Goal: Task Accomplishment & Management: Manage account settings

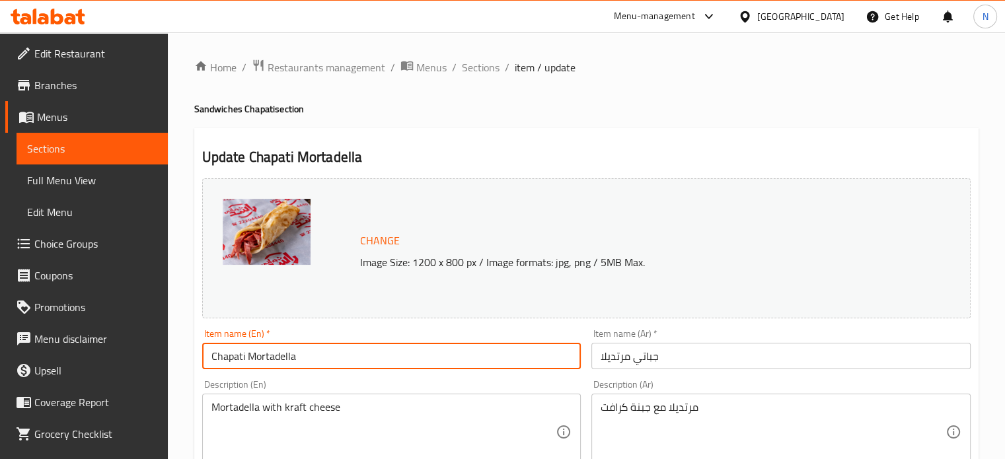
click at [355, 364] on input "Chapati Mortadella" at bounding box center [391, 356] width 379 height 26
click at [357, 362] on input "Chapati Mortadella" at bounding box center [391, 356] width 379 height 26
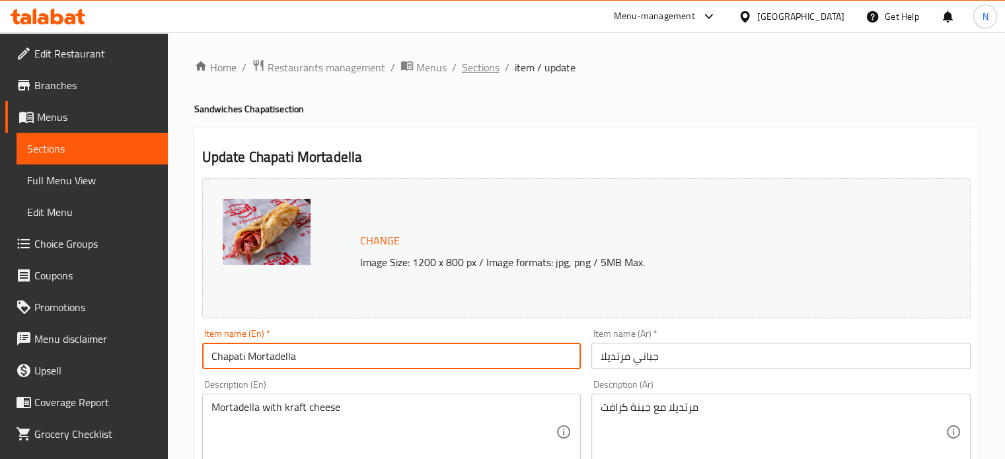
click at [487, 66] on span "Sections" at bounding box center [481, 67] width 38 height 16
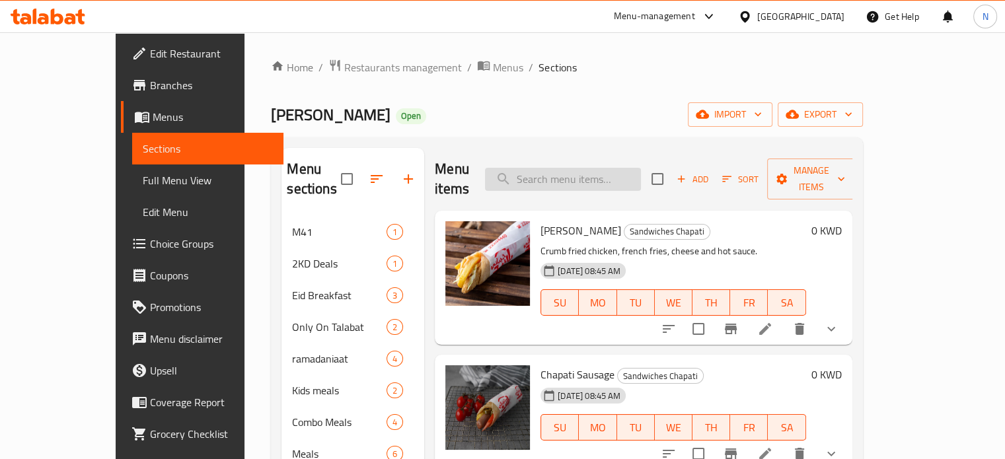
paste input "Chapati Mortadella"
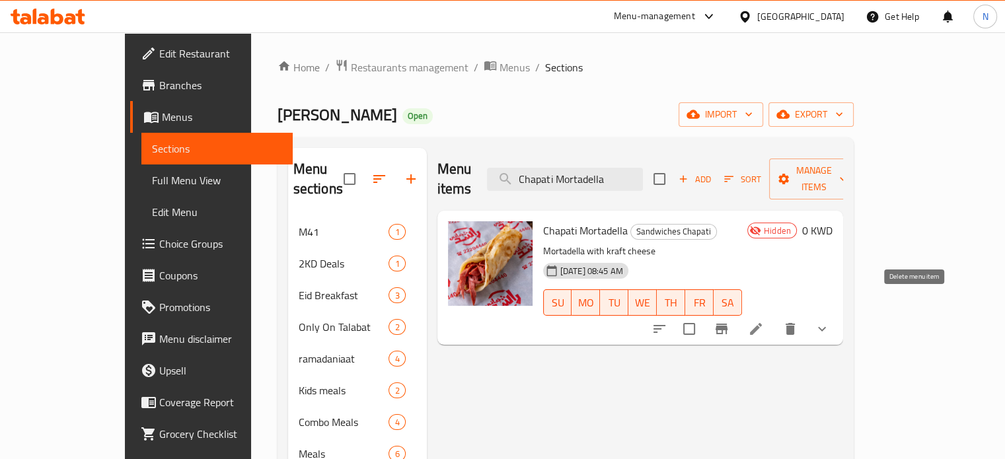
type input "Chapati Mortadella"
click at [806, 313] on button "delete" at bounding box center [791, 329] width 32 height 32
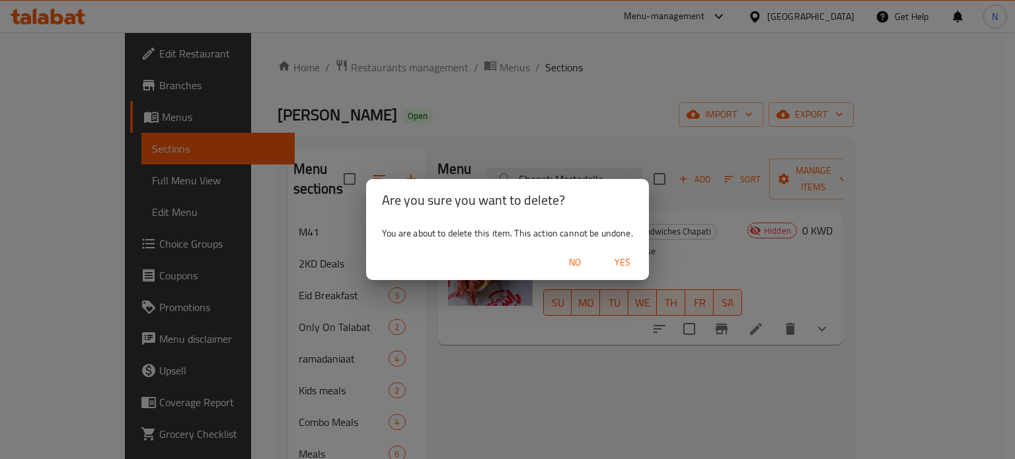
click at [621, 260] on span "Yes" at bounding box center [623, 262] width 32 height 17
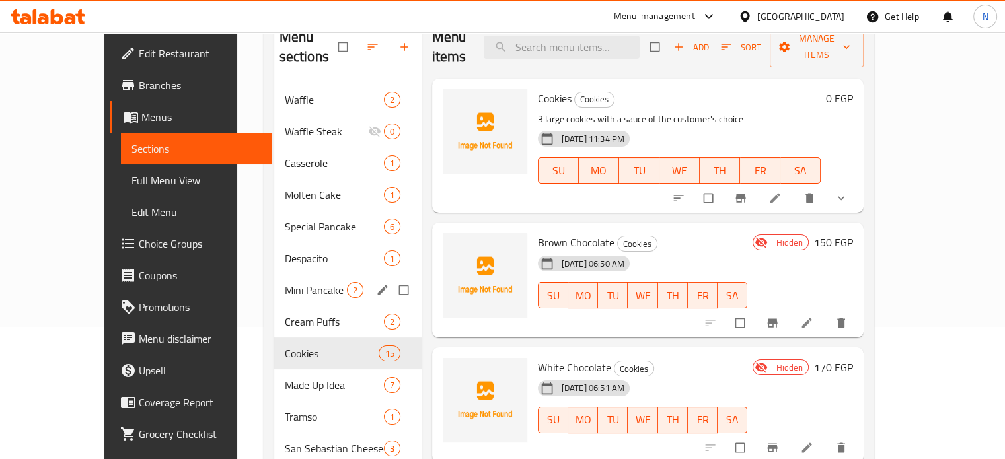
scroll to position [198, 0]
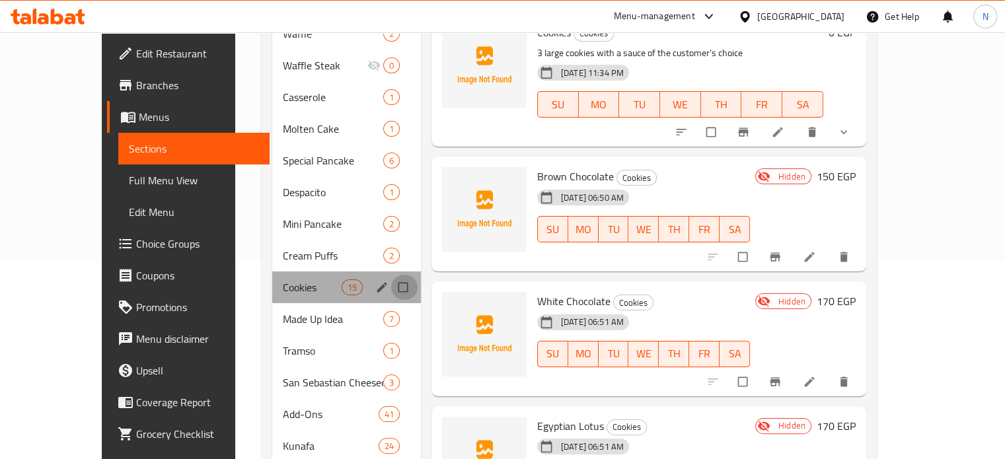
click at [391, 275] on input "Menu sections" at bounding box center [405, 287] width 28 height 25
checkbox input "true"
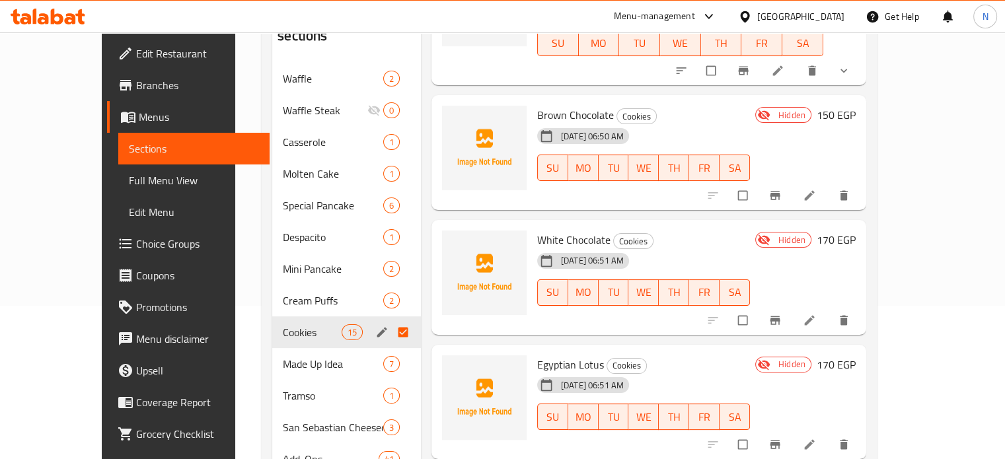
scroll to position [0, 0]
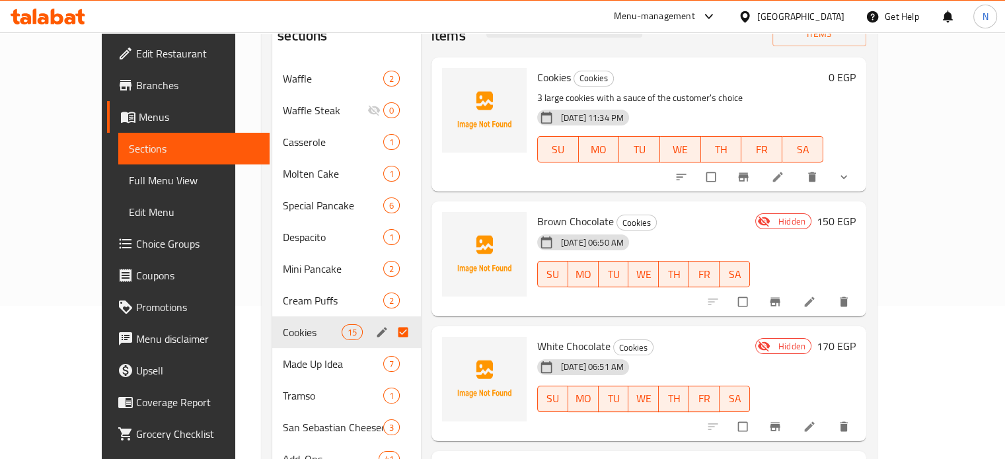
click at [391, 333] on input "Menu sections" at bounding box center [405, 332] width 28 height 25
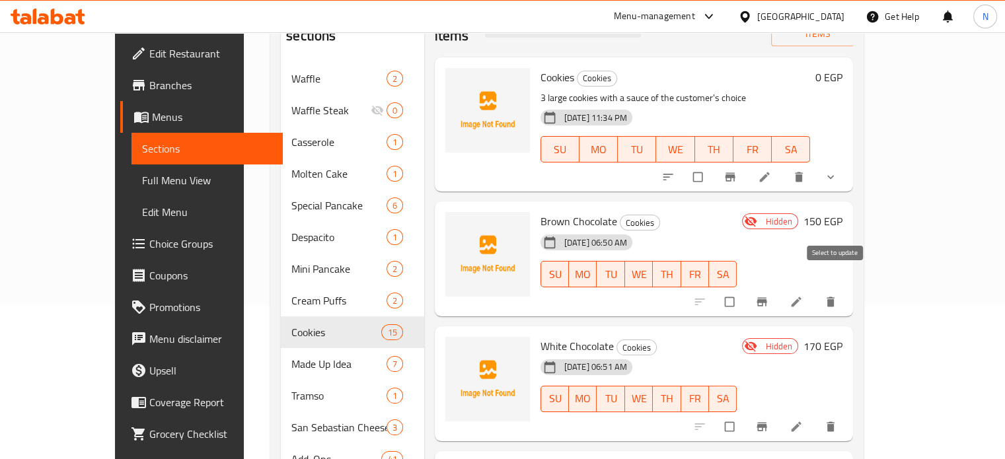
click at [745, 290] on input "checkbox" at bounding box center [731, 302] width 28 height 25
checkbox input "true"
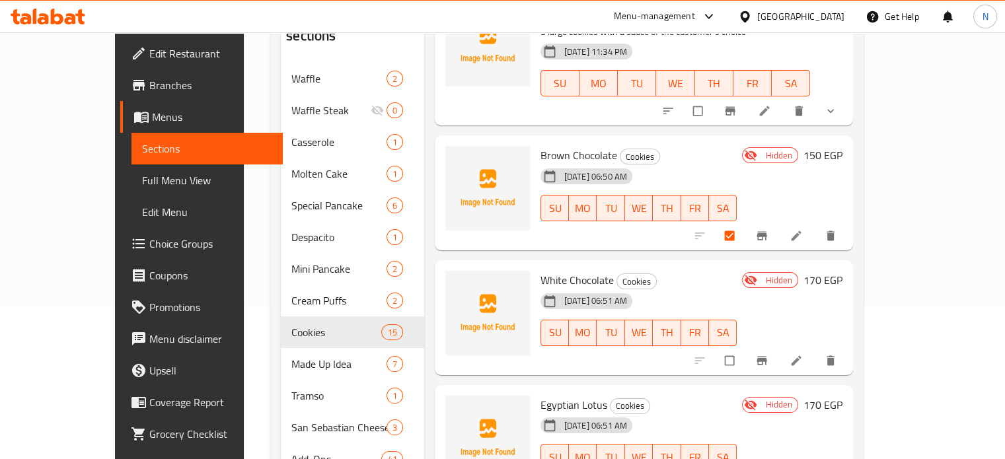
scroll to position [132, 0]
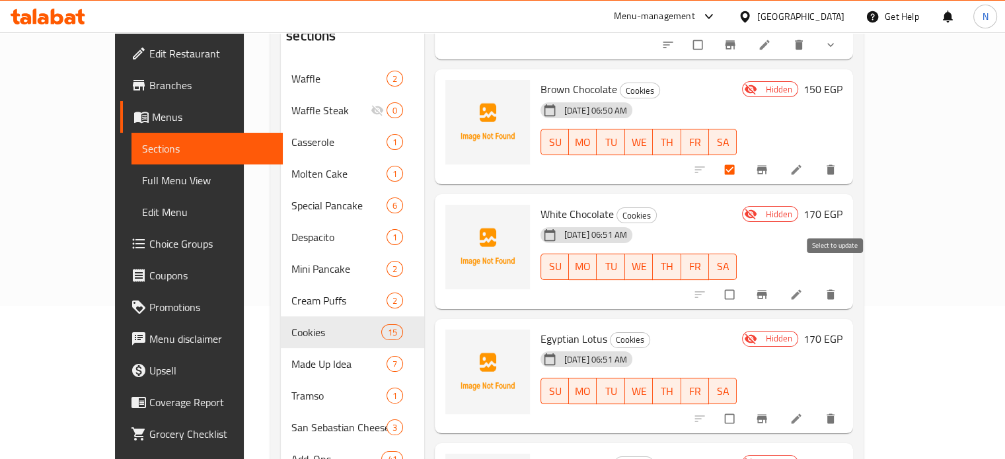
click at [745, 282] on input "checkbox" at bounding box center [731, 294] width 28 height 25
checkbox input "true"
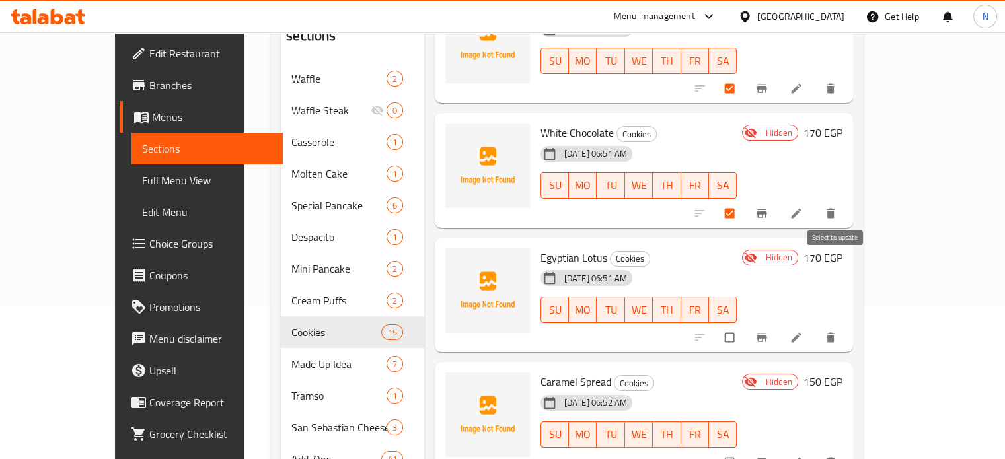
scroll to position [264, 0]
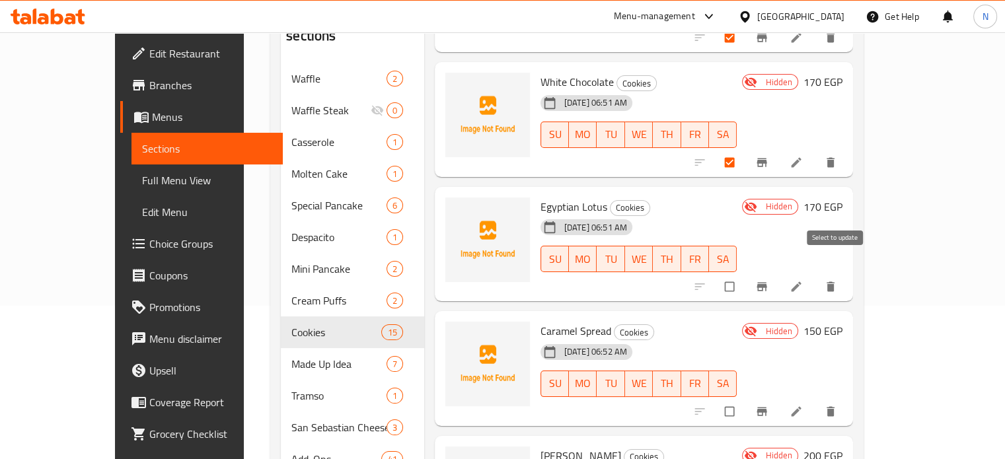
click at [745, 274] on input "checkbox" at bounding box center [731, 286] width 28 height 25
checkbox input "true"
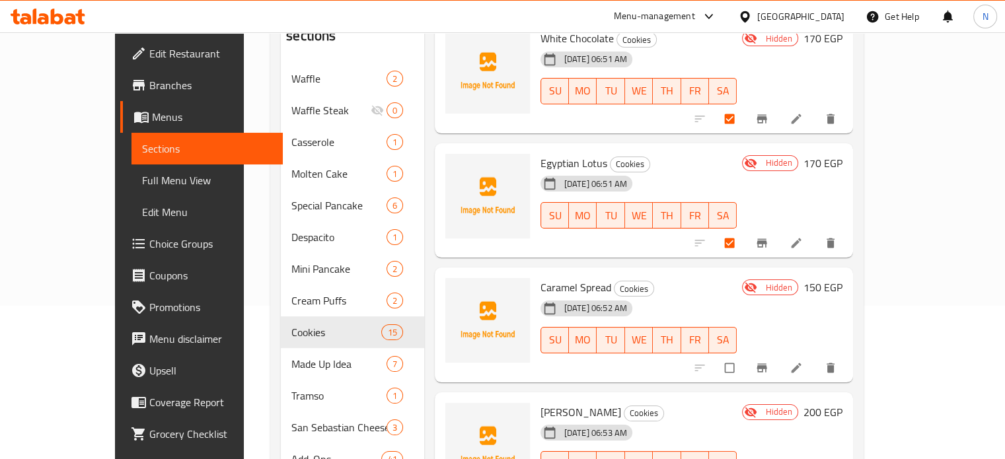
scroll to position [397, 0]
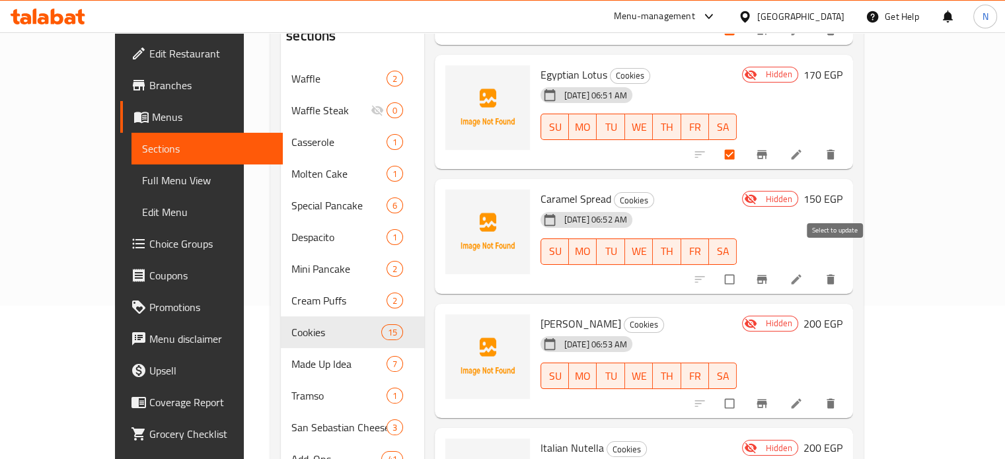
click at [745, 267] on input "checkbox" at bounding box center [731, 279] width 28 height 25
checkbox input "true"
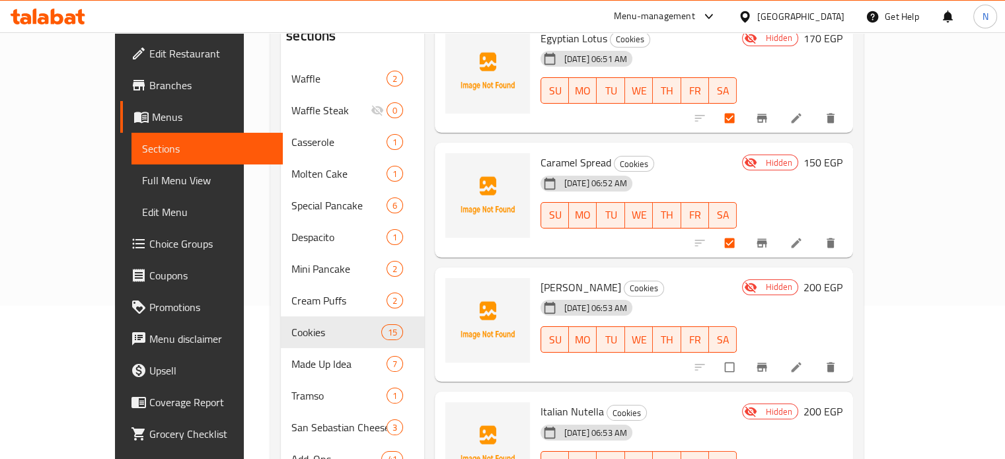
scroll to position [463, 0]
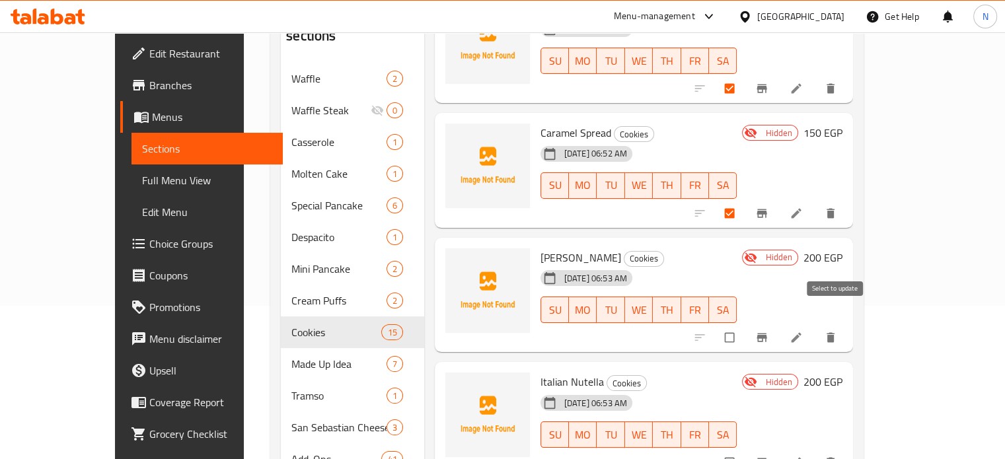
click at [745, 325] on input "checkbox" at bounding box center [731, 337] width 28 height 25
checkbox input "true"
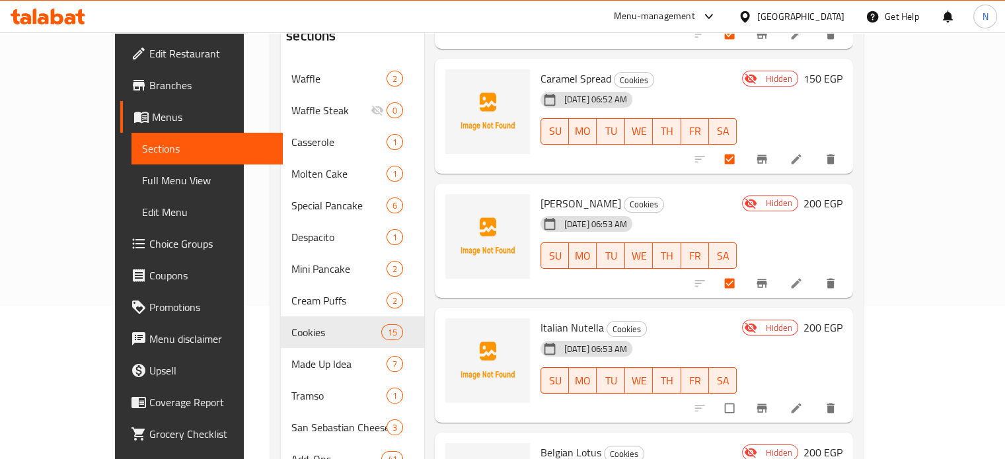
scroll to position [595, 0]
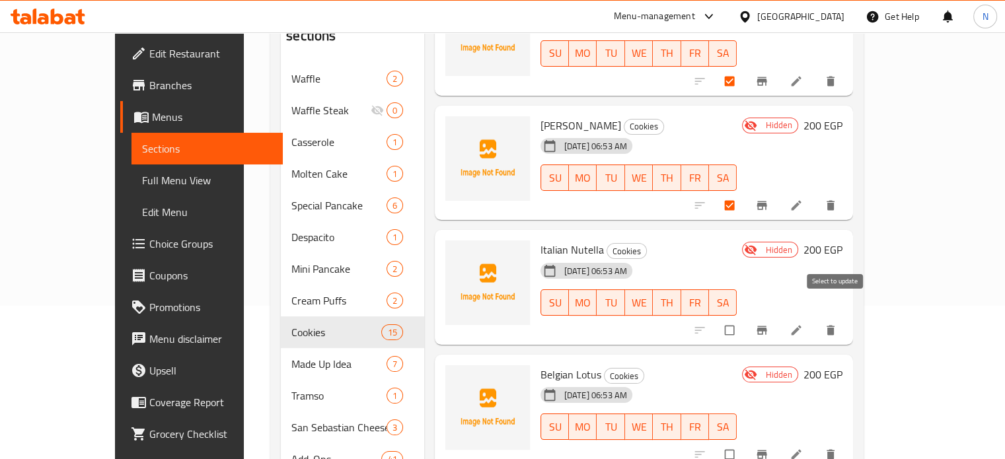
click at [745, 318] on input "checkbox" at bounding box center [731, 330] width 28 height 25
checkbox input "true"
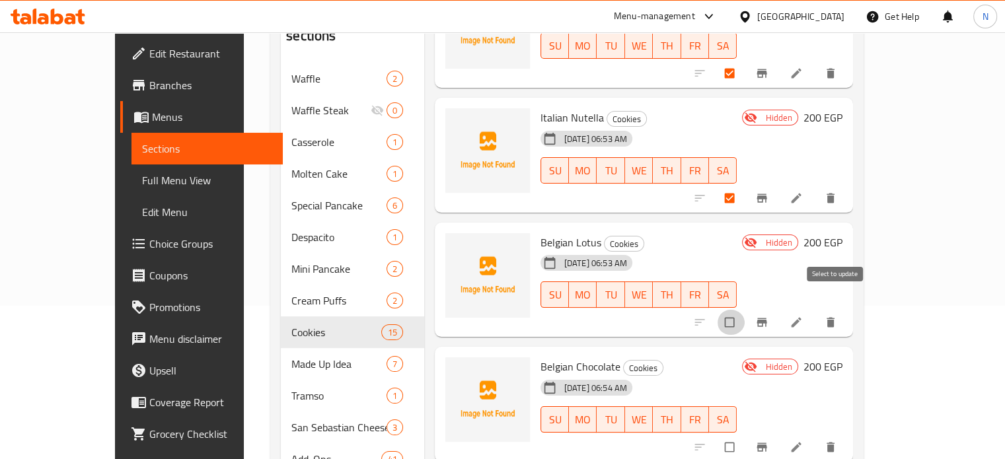
click at [745, 313] on input "checkbox" at bounding box center [731, 322] width 28 height 25
checkbox input "true"
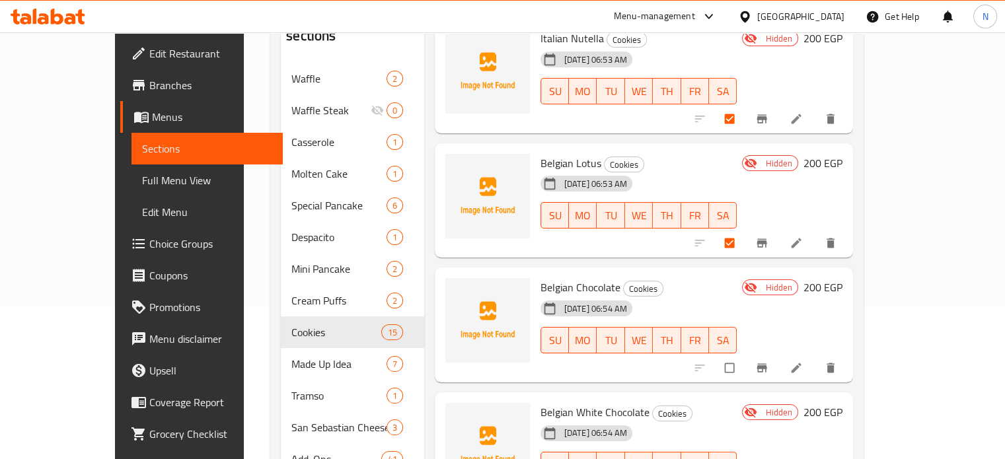
scroll to position [854, 0]
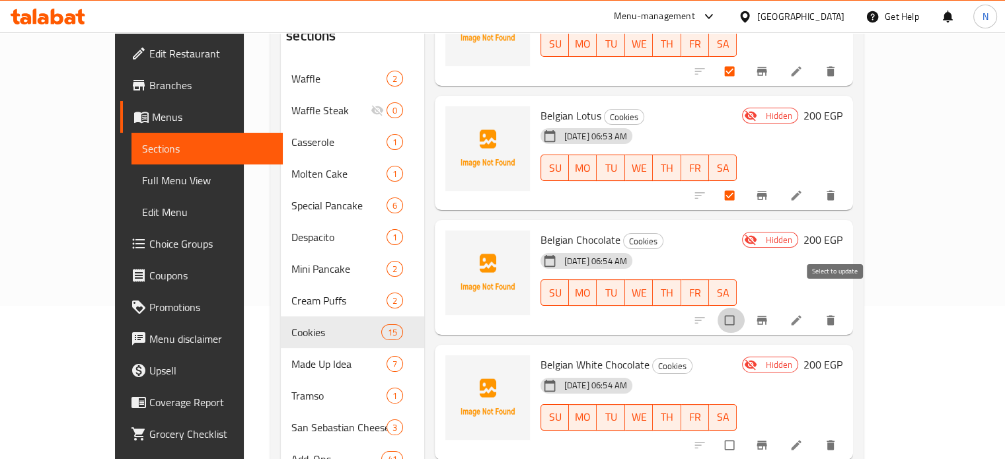
click at [745, 308] on input "checkbox" at bounding box center [731, 320] width 28 height 25
checkbox input "true"
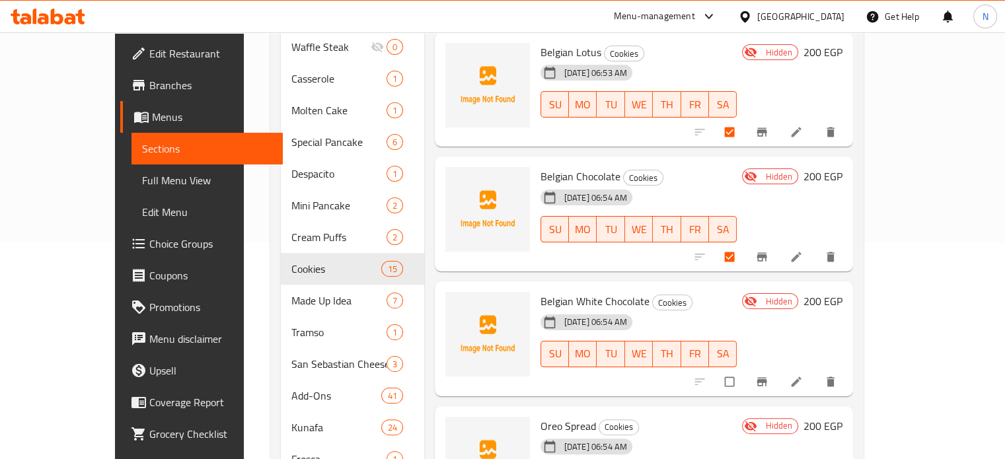
scroll to position [286, 0]
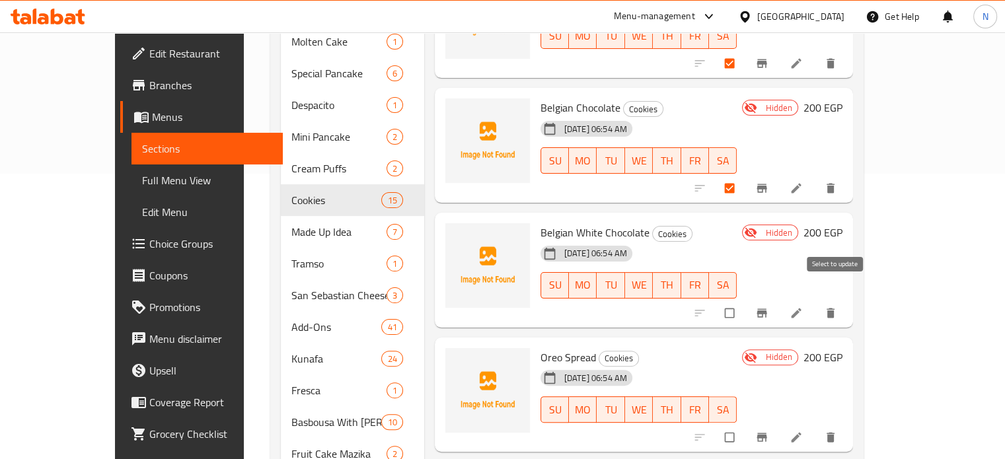
click at [745, 301] on input "checkbox" at bounding box center [731, 313] width 28 height 25
checkbox input "true"
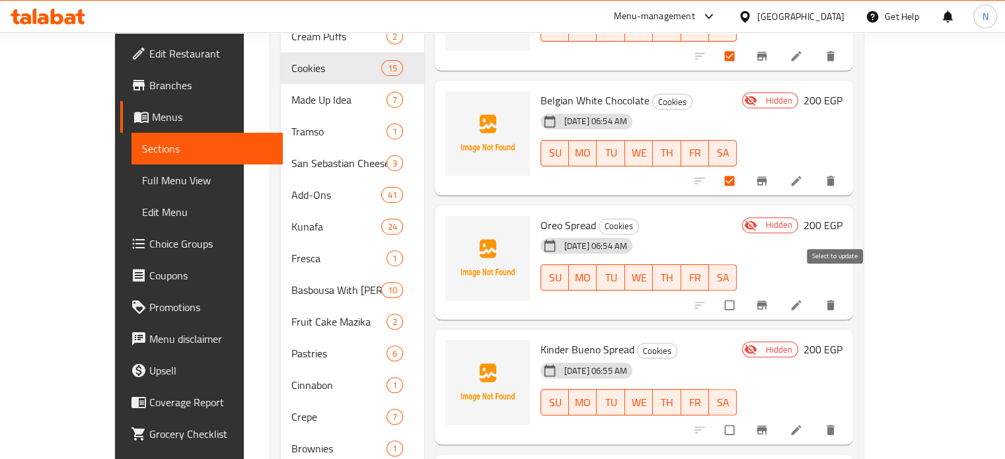
click at [745, 293] on input "checkbox" at bounding box center [731, 305] width 28 height 25
checkbox input "true"
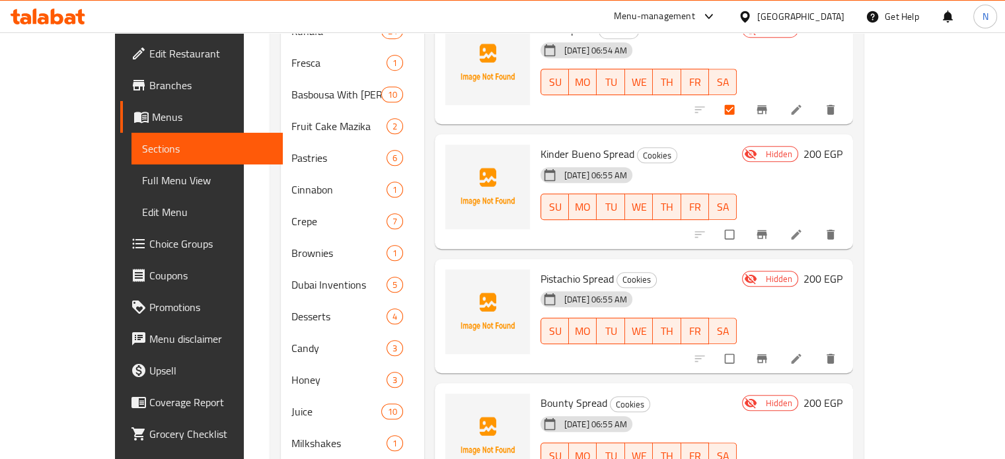
scroll to position [616, 0]
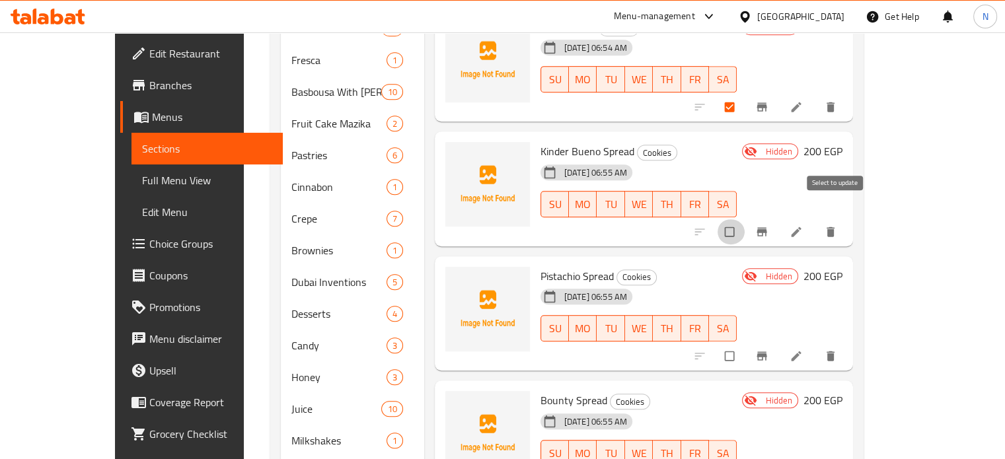
click at [745, 219] on input "checkbox" at bounding box center [731, 231] width 28 height 25
checkbox input "true"
click at [745, 344] on input "checkbox" at bounding box center [731, 356] width 28 height 25
checkbox input "true"
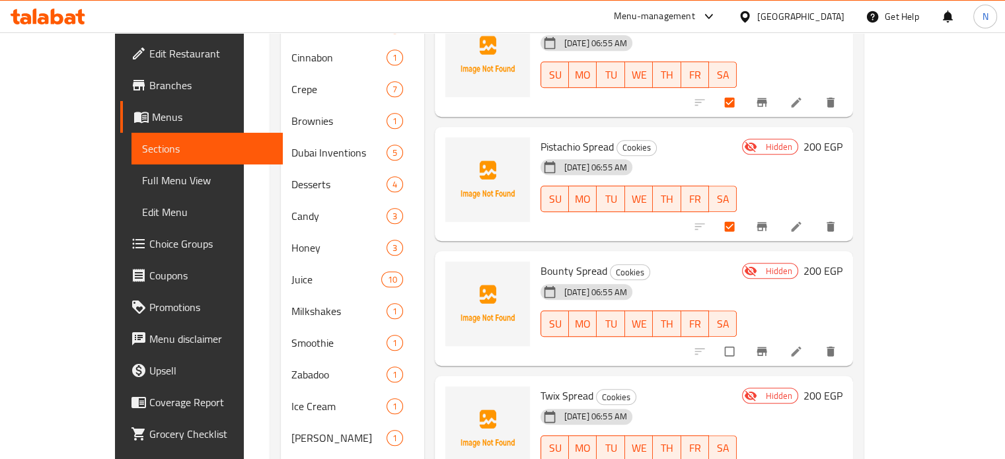
scroll to position [748, 0]
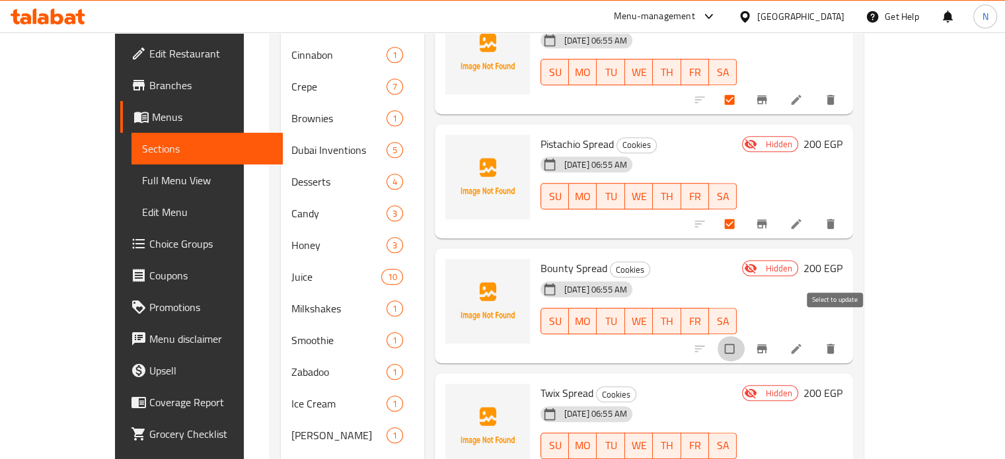
click at [745, 336] on input "checkbox" at bounding box center [731, 348] width 28 height 25
checkbox input "true"
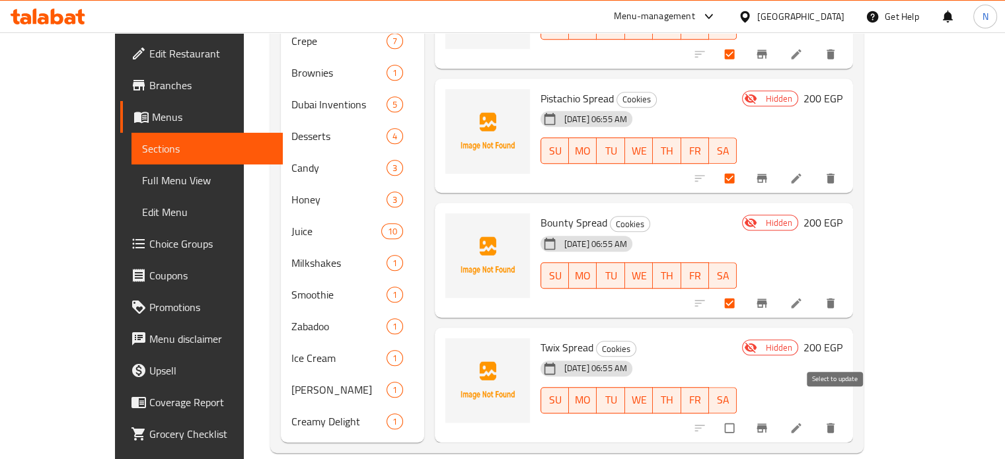
click at [745, 416] on input "checkbox" at bounding box center [731, 428] width 28 height 25
checkbox input "true"
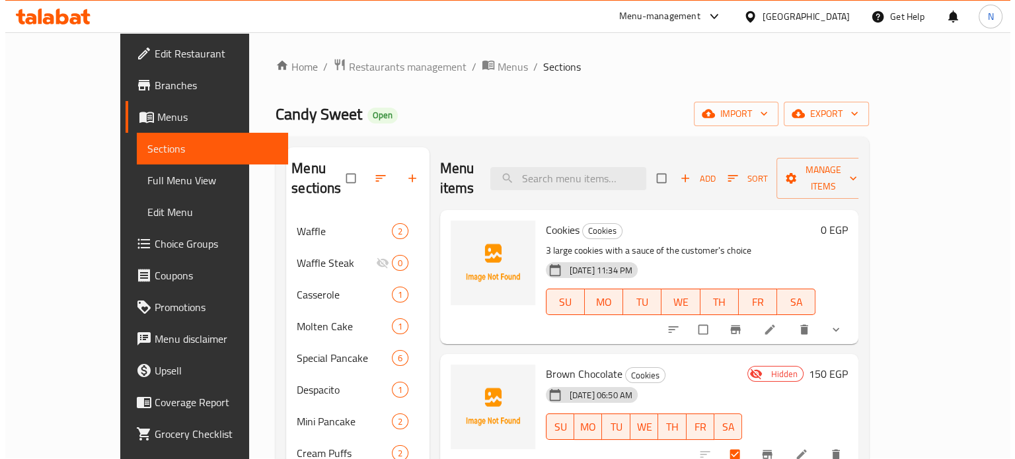
scroll to position [0, 0]
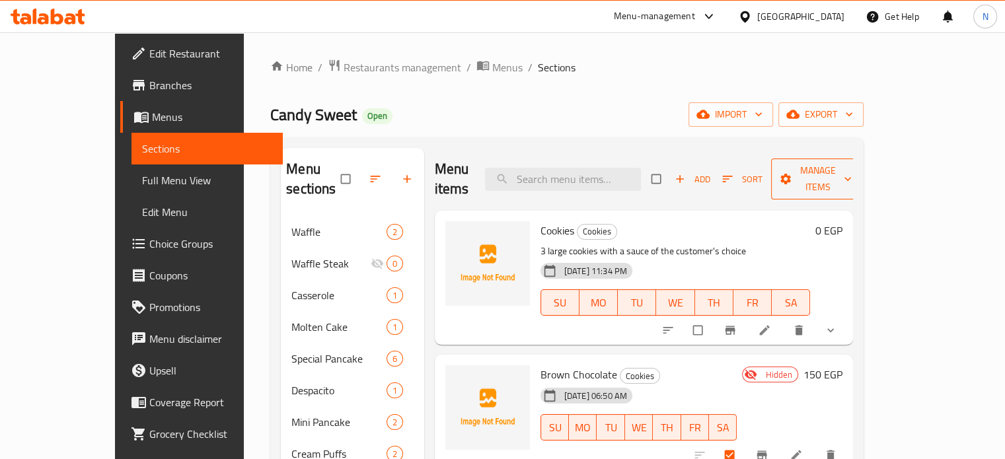
drag, startPoint x: 880, startPoint y: 166, endPoint x: 882, endPoint y: 173, distance: 6.9
click at [855, 173] on span "Manage items" at bounding box center [818, 179] width 73 height 33
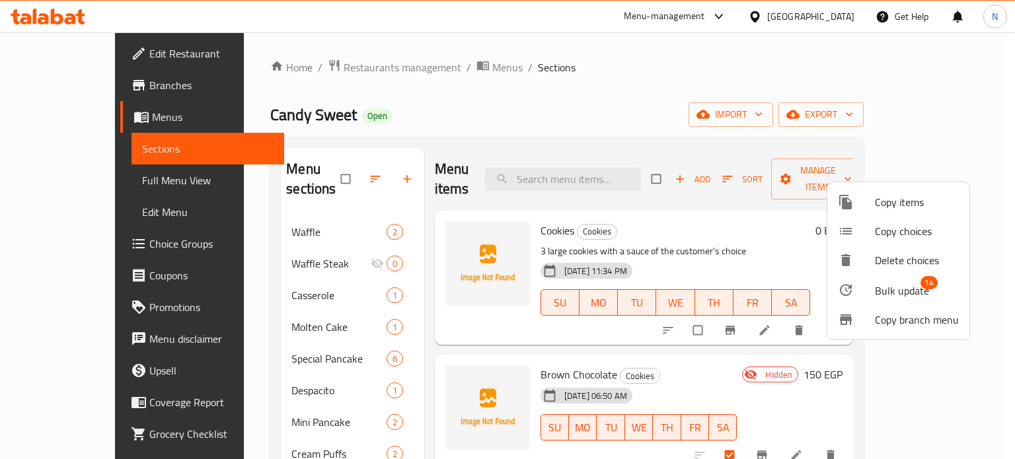
click at [916, 293] on span "Bulk update" at bounding box center [902, 291] width 54 height 16
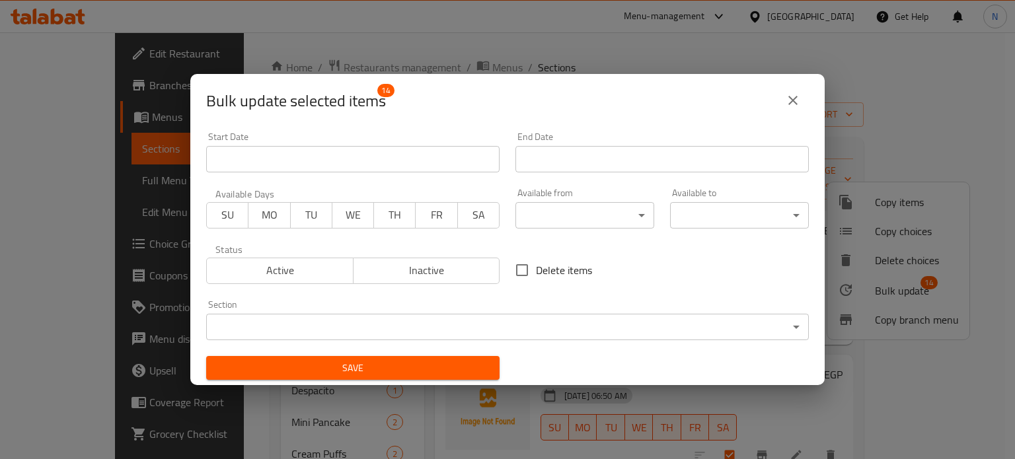
click at [524, 272] on input "Delete items" at bounding box center [522, 270] width 28 height 28
checkbox input "true"
click at [441, 368] on span "Save" at bounding box center [353, 368] width 272 height 17
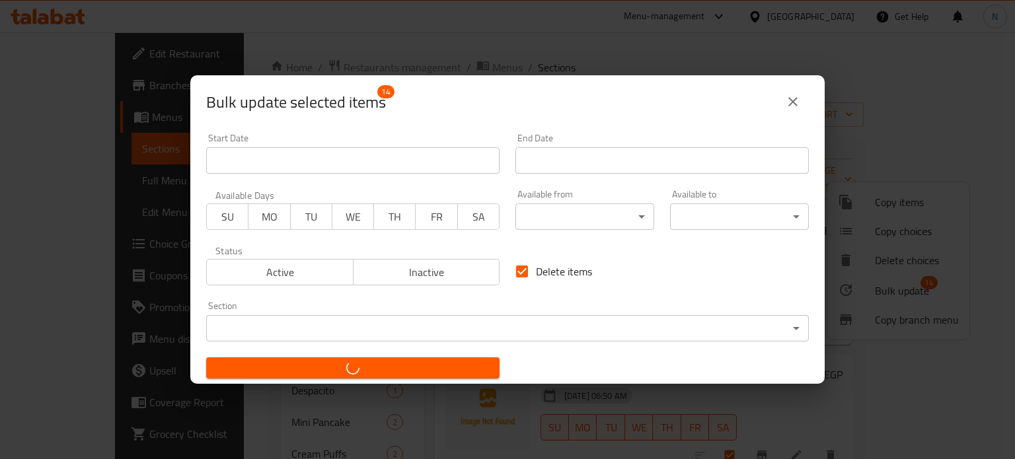
checkbox input "false"
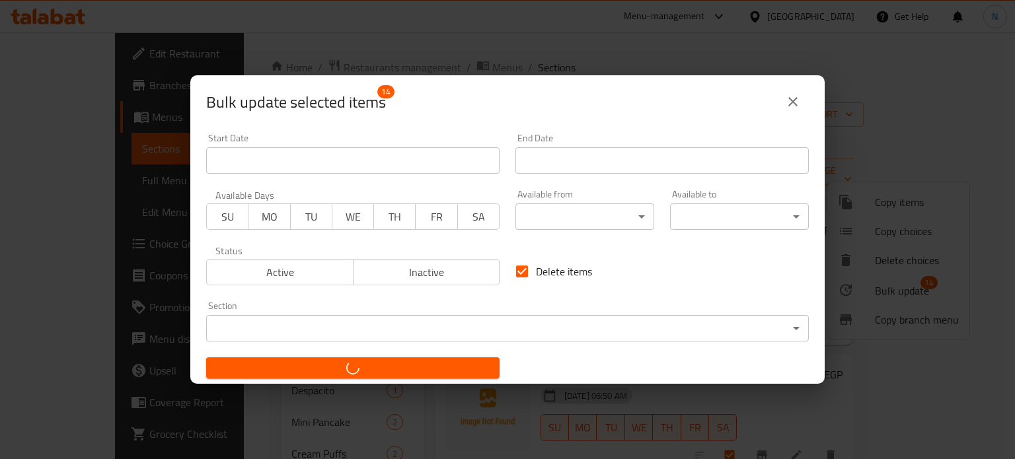
checkbox input "false"
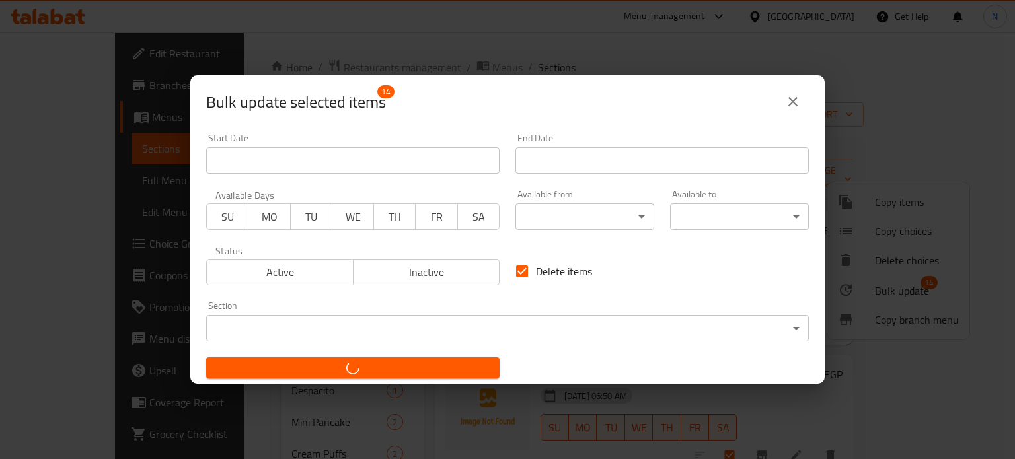
checkbox input "false"
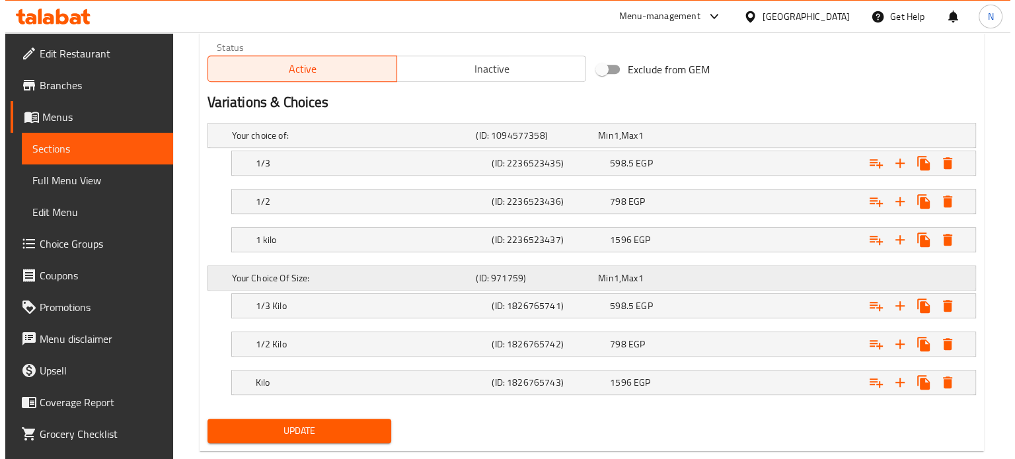
scroll to position [693, 0]
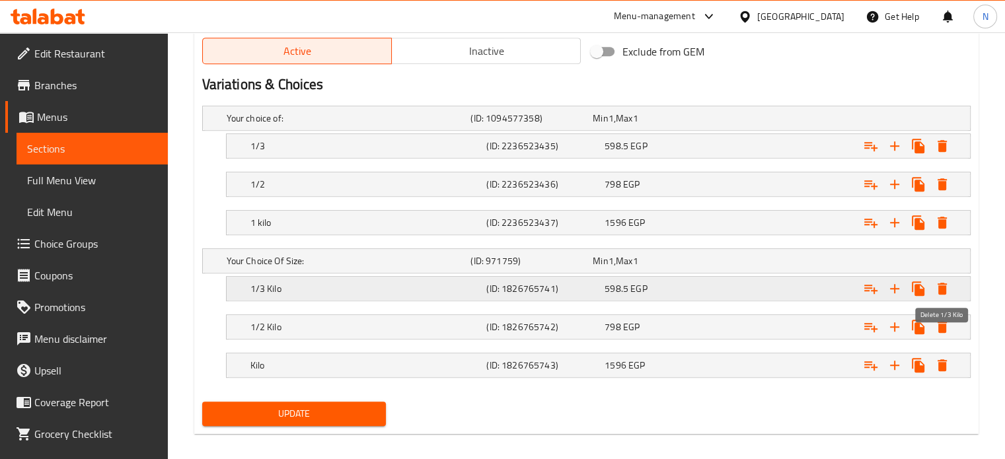
click at [950, 286] on icon "Expand" at bounding box center [943, 289] width 16 height 16
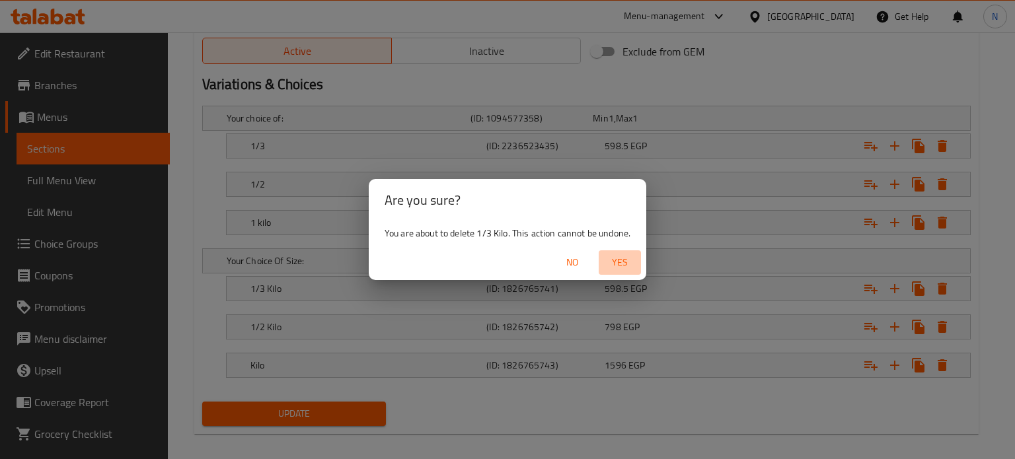
click at [624, 268] on span "Yes" at bounding box center [620, 262] width 32 height 17
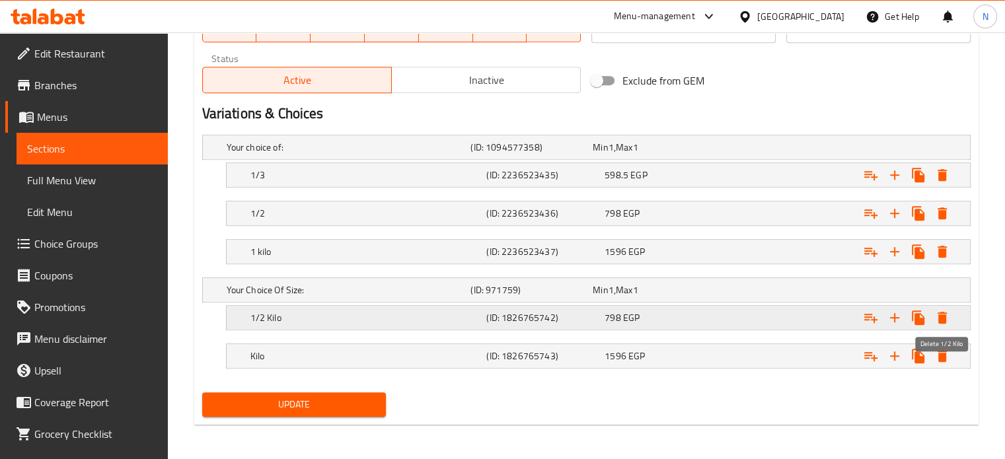
click at [945, 310] on icon "Expand" at bounding box center [943, 318] width 16 height 16
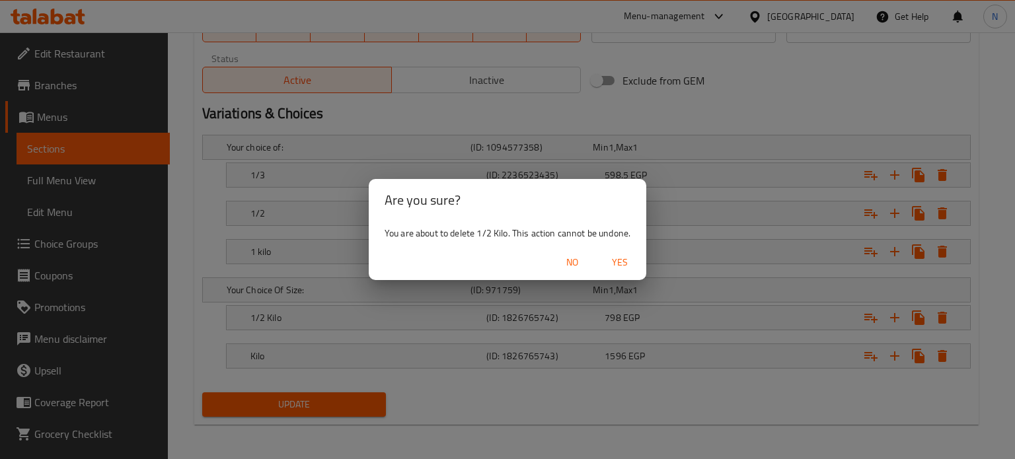
click at [628, 260] on span "Yes" at bounding box center [620, 262] width 32 height 17
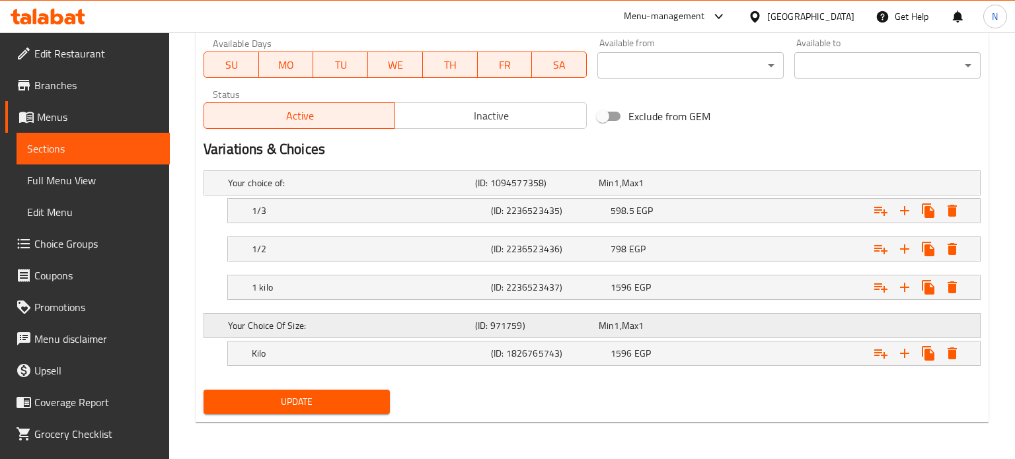
scroll to position [626, 0]
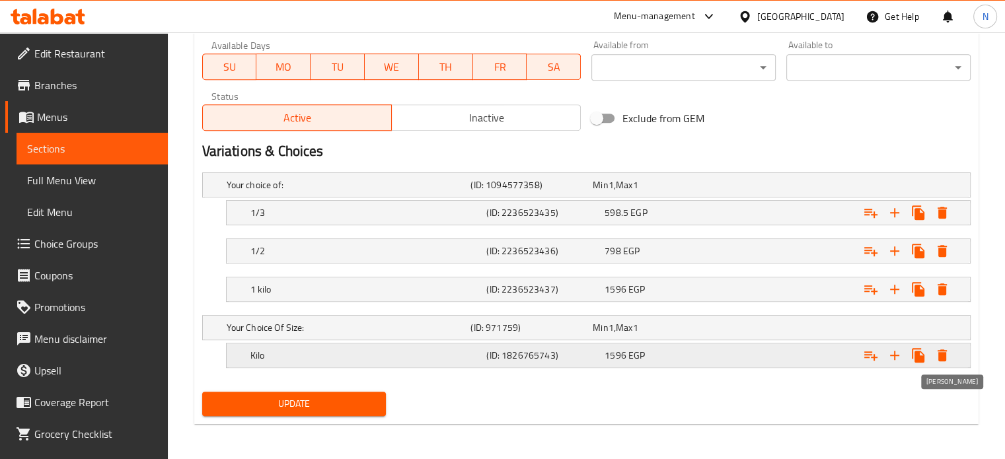
click at [941, 357] on icon "Expand" at bounding box center [942, 356] width 9 height 12
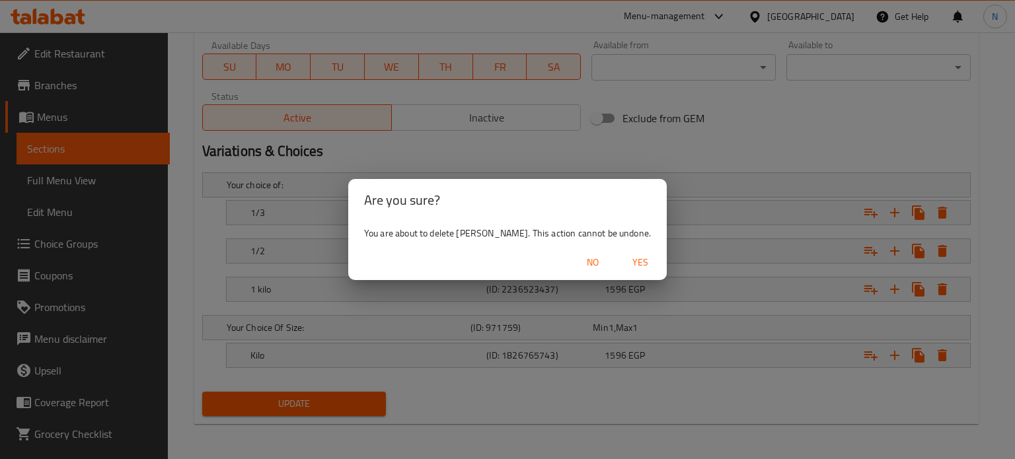
click at [625, 258] on span "Yes" at bounding box center [641, 262] width 32 height 17
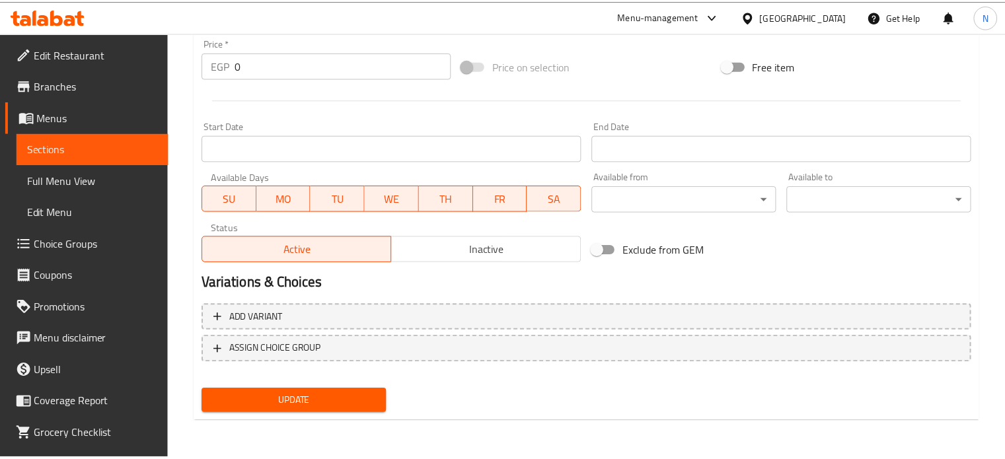
scroll to position [481, 0]
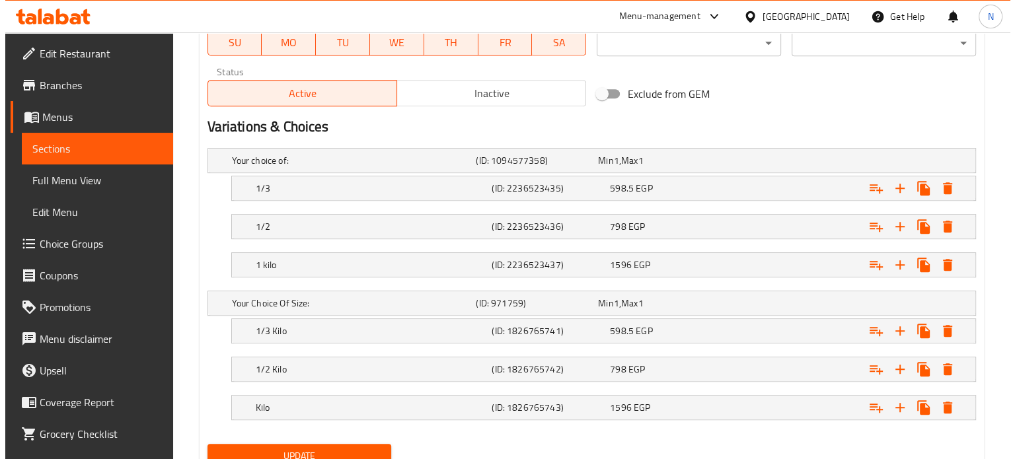
scroll to position [702, 0]
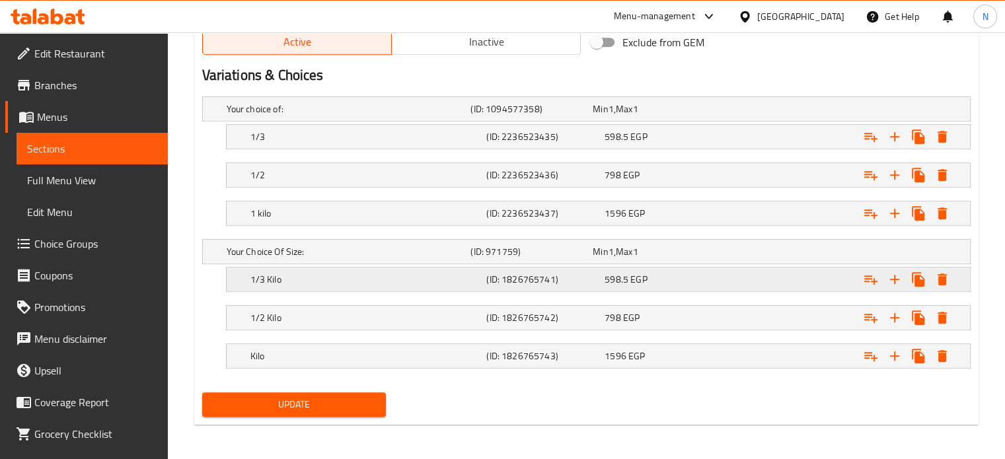
click at [943, 145] on icon "Expand" at bounding box center [943, 137] width 16 height 16
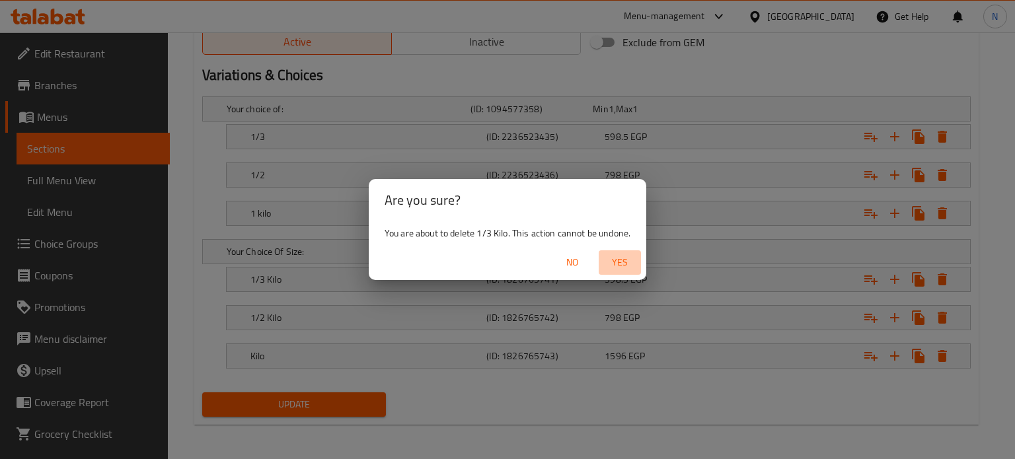
click at [623, 266] on span "Yes" at bounding box center [620, 262] width 32 height 17
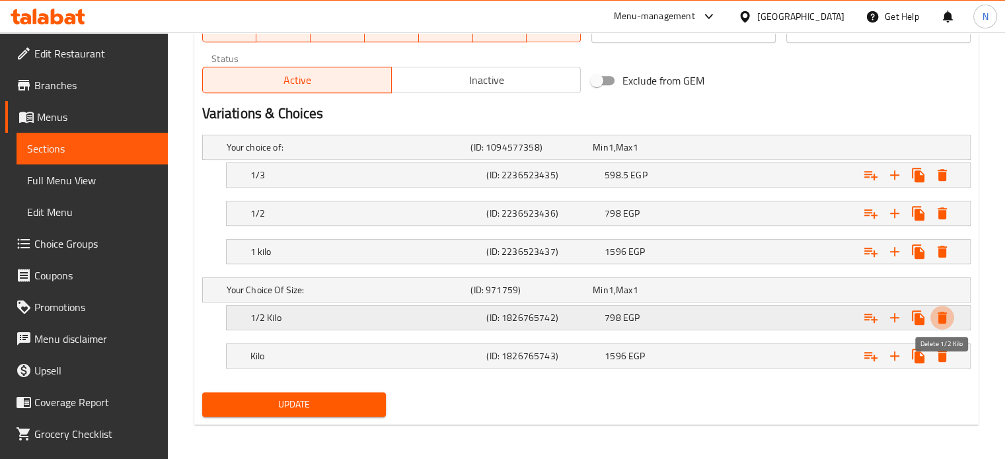
click at [945, 322] on icon "Expand" at bounding box center [943, 318] width 16 height 16
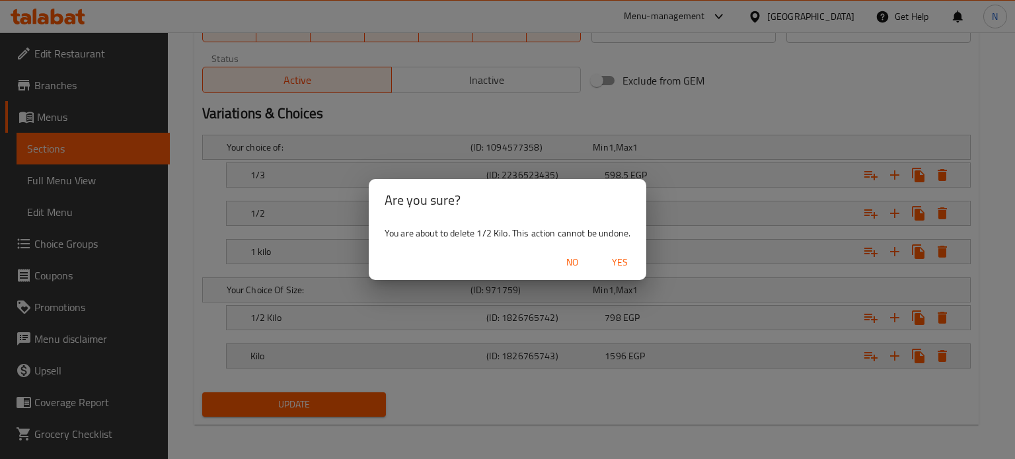
click at [619, 260] on span "Yes" at bounding box center [620, 262] width 32 height 17
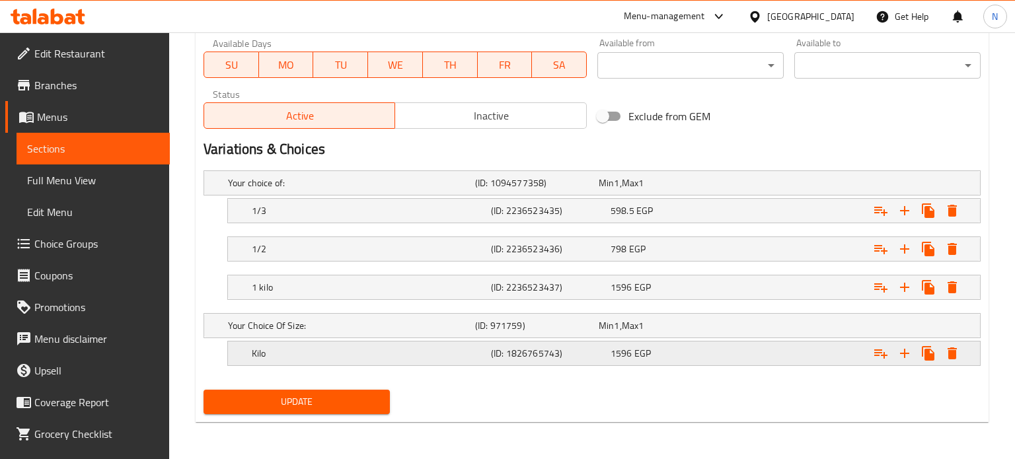
scroll to position [626, 0]
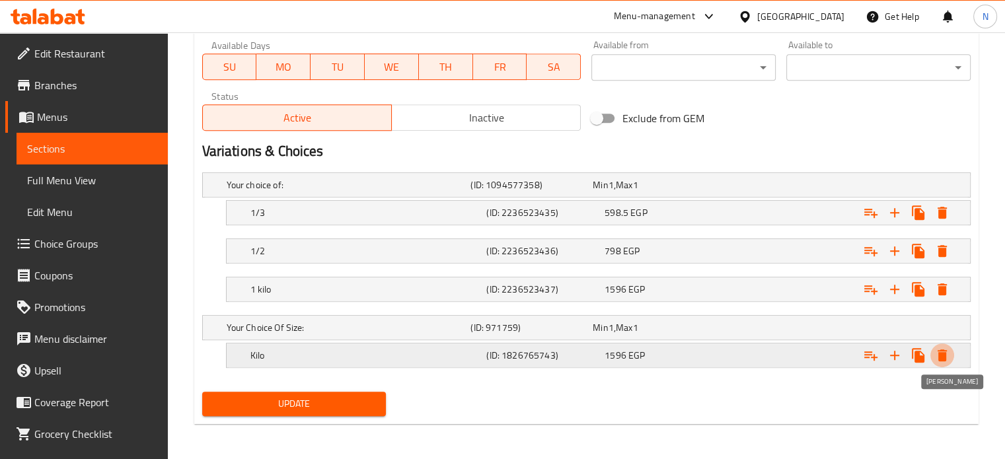
click at [944, 354] on icon "Expand" at bounding box center [942, 356] width 9 height 12
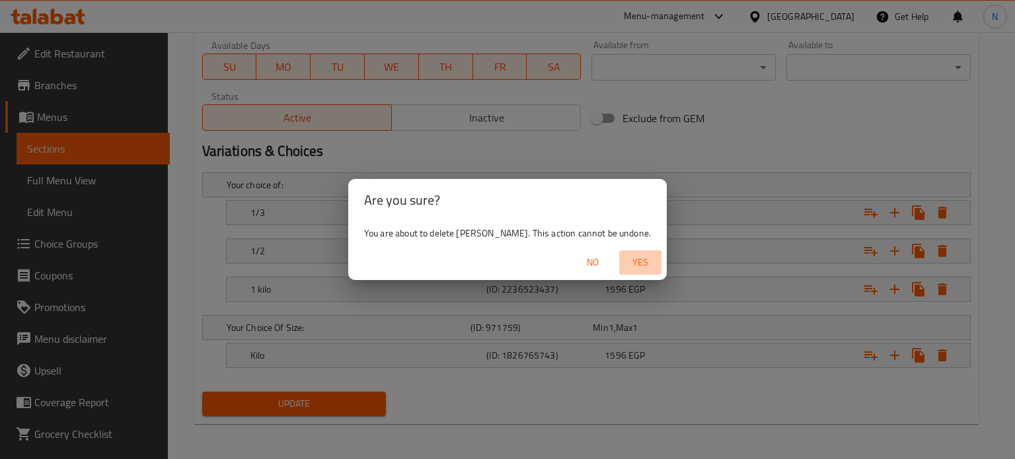
click at [625, 258] on span "Yes" at bounding box center [641, 262] width 32 height 17
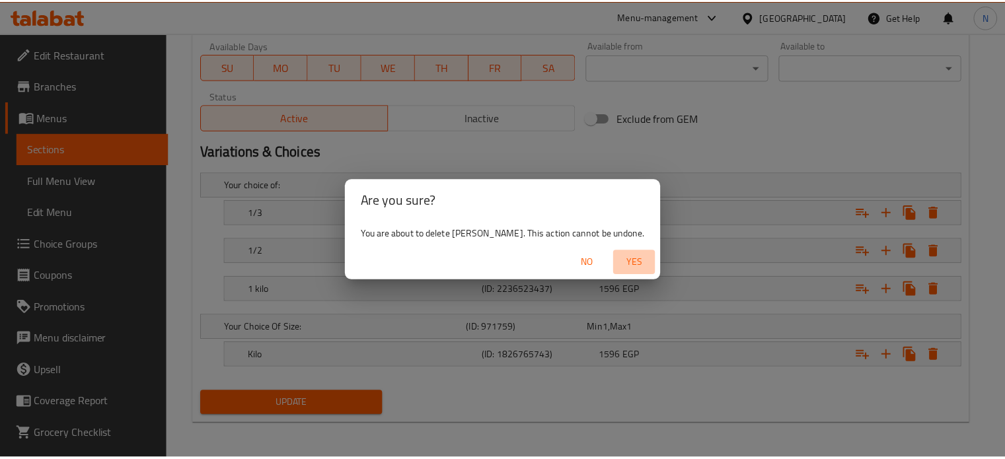
scroll to position [481, 0]
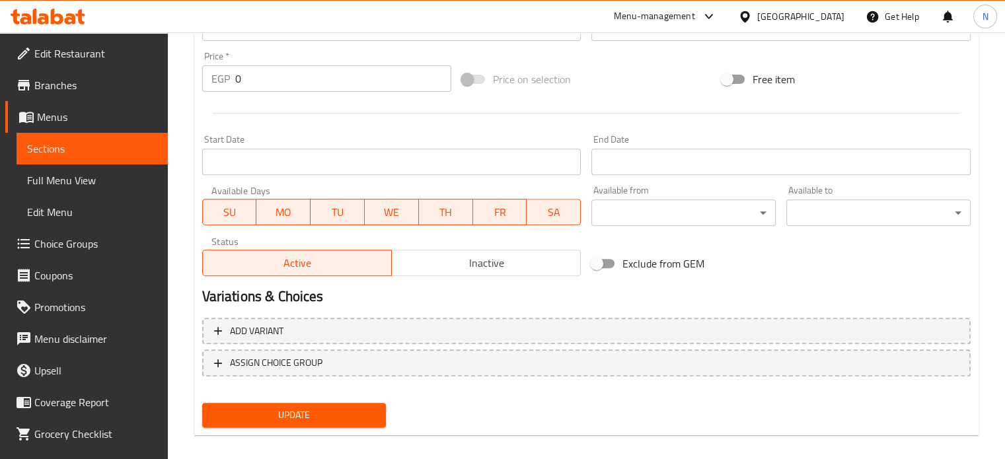
click at [336, 407] on span "Update" at bounding box center [294, 415] width 163 height 17
